Goal: Navigation & Orientation: Find specific page/section

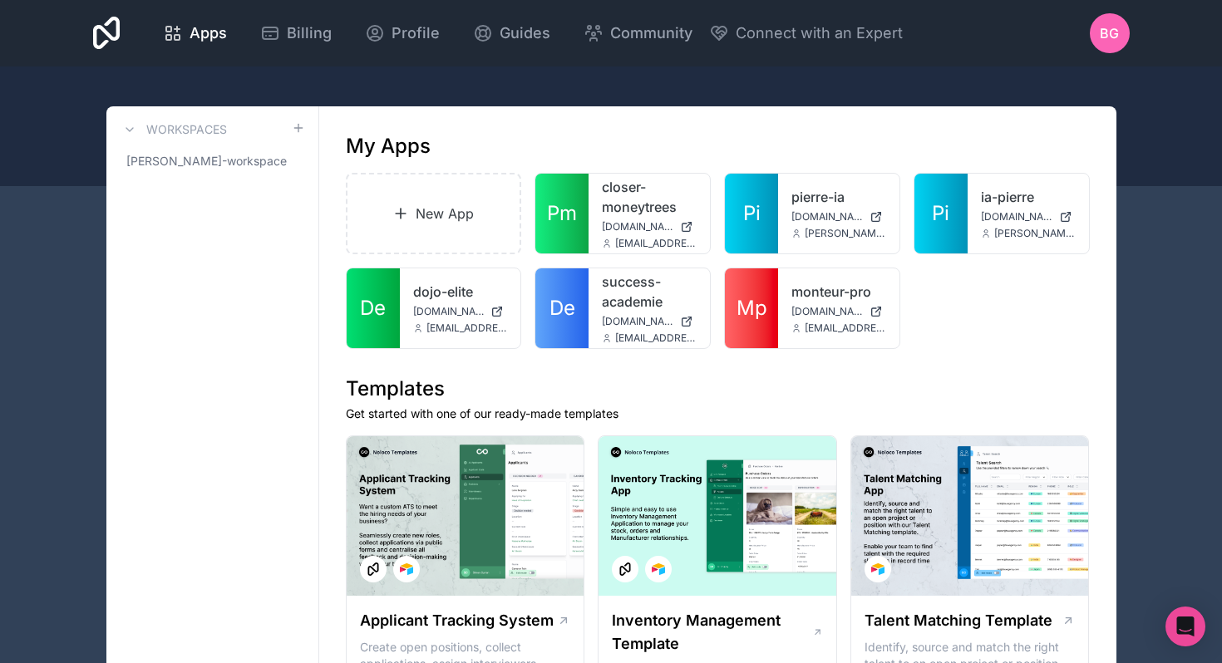
click at [578, 224] on link "Pm" at bounding box center [561, 214] width 53 height 80
click at [367, 318] on span "De" at bounding box center [373, 308] width 26 height 27
